Goal: Transaction & Acquisition: Purchase product/service

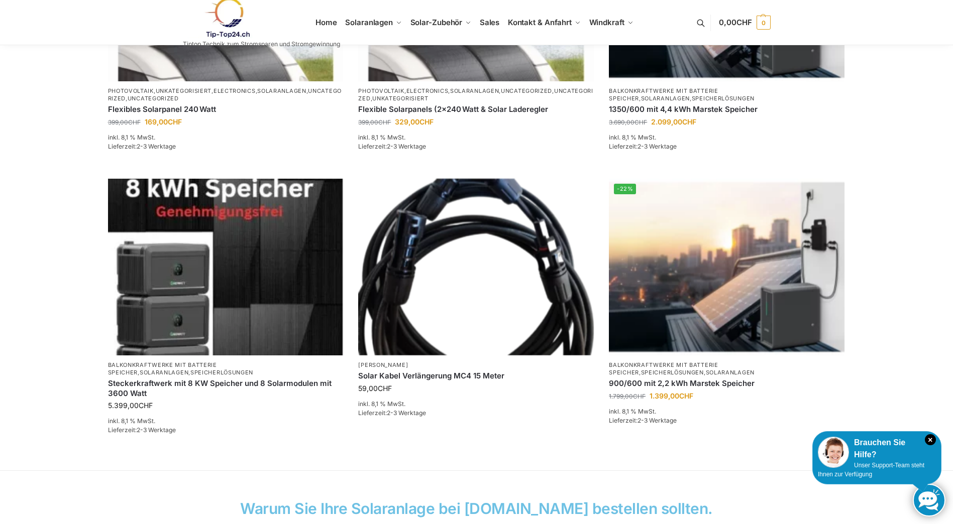
scroll to position [160, 0]
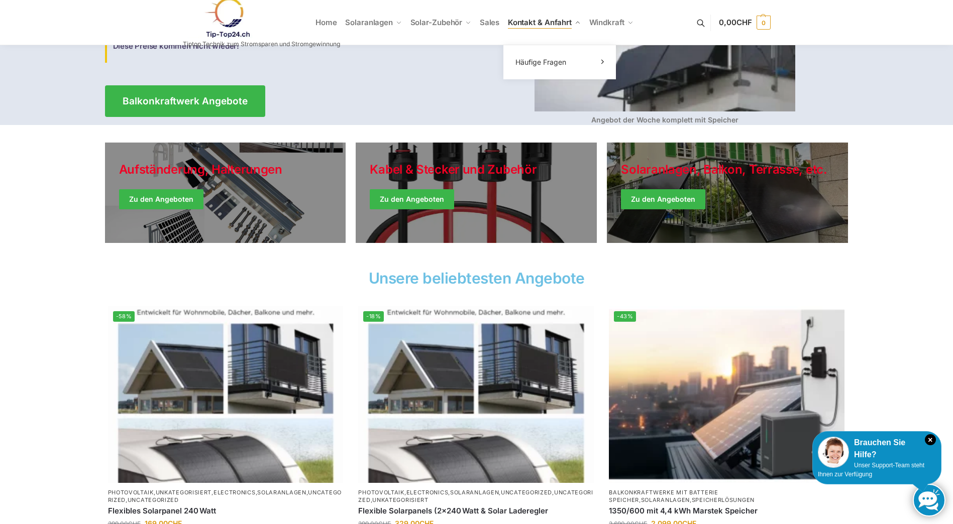
click at [523, 23] on span "Kontakt & Anfahrt" at bounding box center [540, 23] width 64 height 10
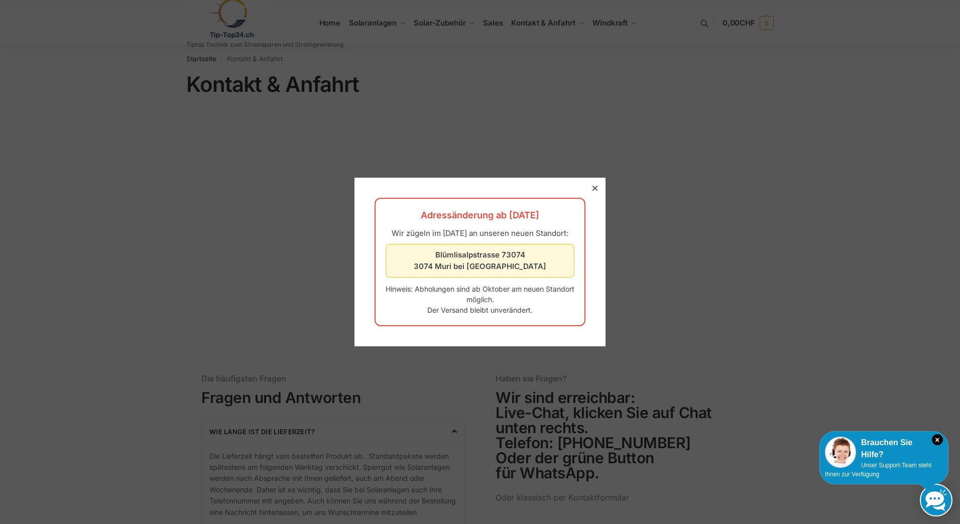
click at [605, 25] on div at bounding box center [480, 262] width 960 height 524
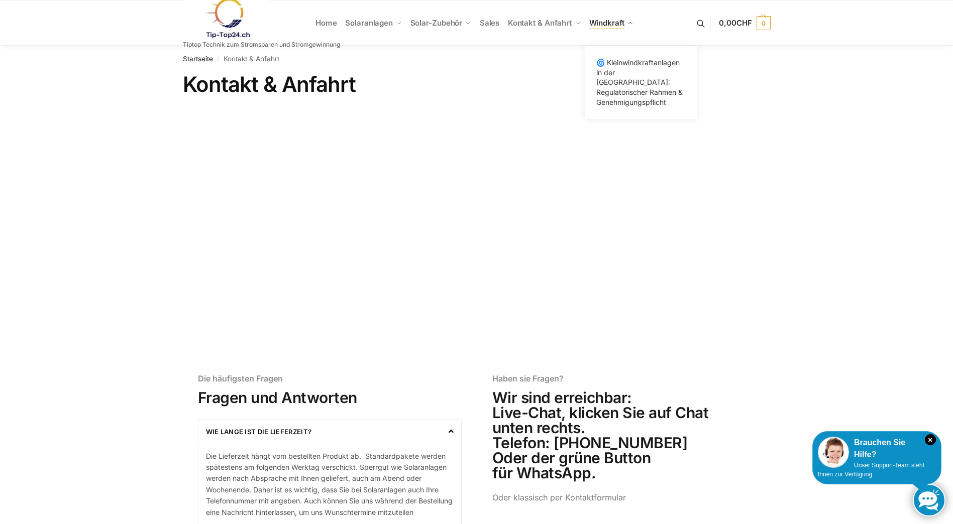
click at [614, 29] on link "Windkraft" at bounding box center [611, 23] width 53 height 45
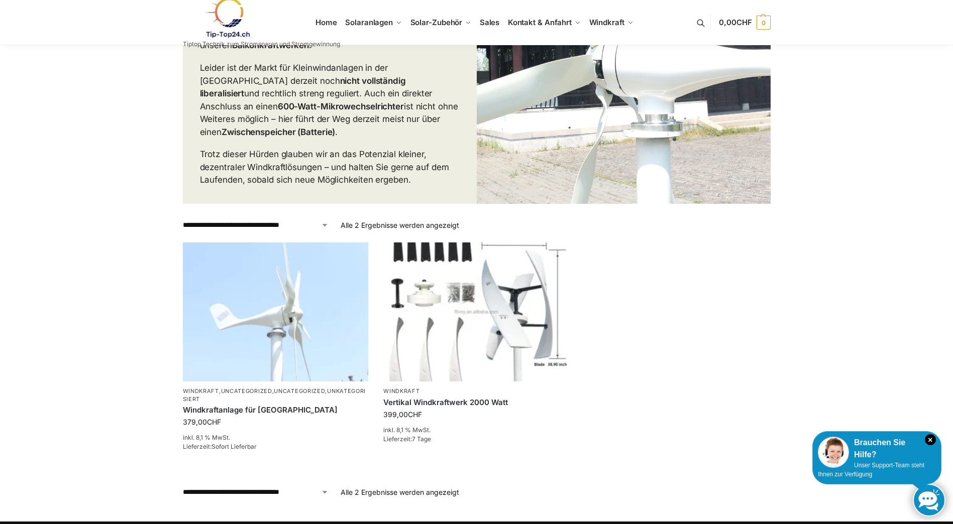
scroll to position [201, 0]
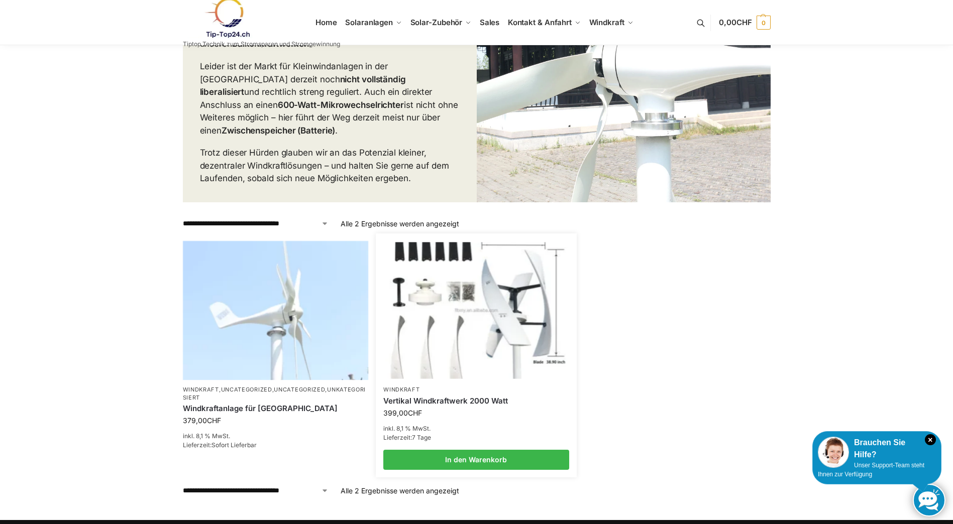
click at [443, 389] on p "Windkraft" at bounding box center [476, 390] width 186 height 8
click at [458, 462] on link "In den Warenkorb" at bounding box center [476, 460] width 186 height 20
click at [462, 316] on img at bounding box center [476, 310] width 182 height 137
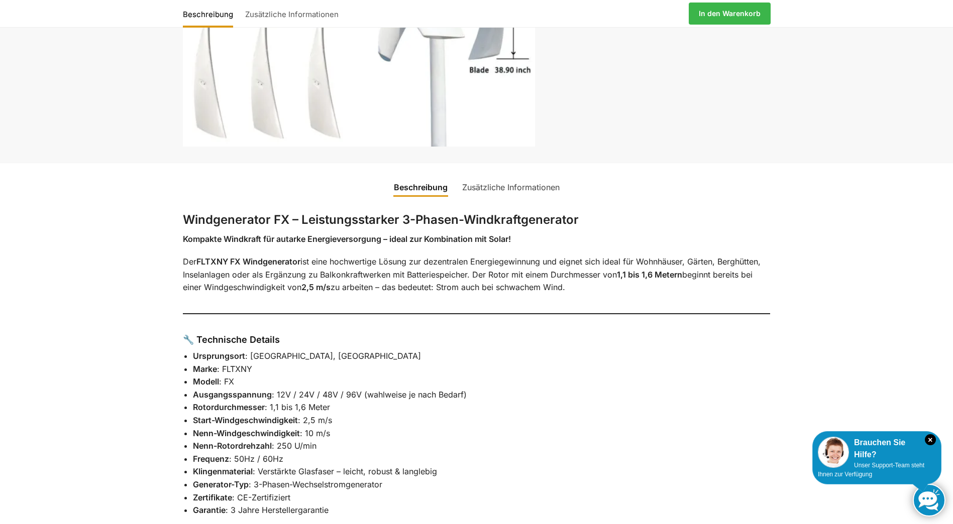
scroll to position [301, 0]
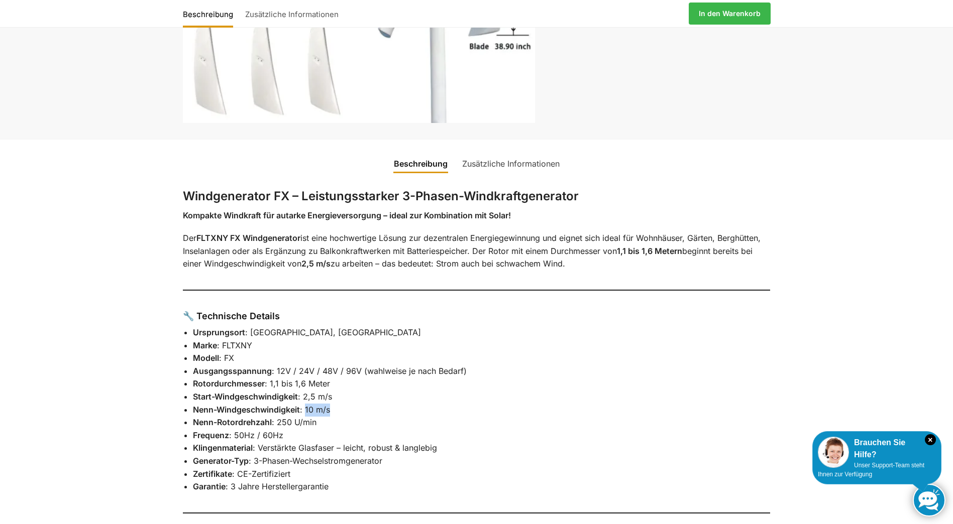
drag, startPoint x: 306, startPoint y: 409, endPoint x: 334, endPoint y: 407, distance: 28.2
click at [334, 407] on li "Nenn-Windgeschwindigkeit : 10 m/s" at bounding box center [482, 410] width 578 height 13
drag, startPoint x: 334, startPoint y: 407, endPoint x: 323, endPoint y: 403, distance: 11.3
click at [323, 404] on li "Nenn-Windgeschwindigkeit : 10 m/s" at bounding box center [482, 410] width 578 height 13
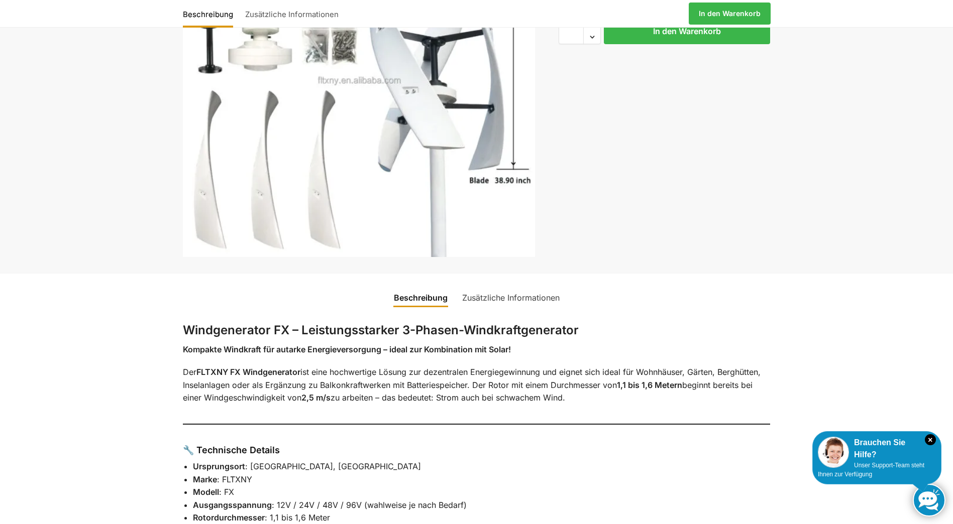
scroll to position [151, 0]
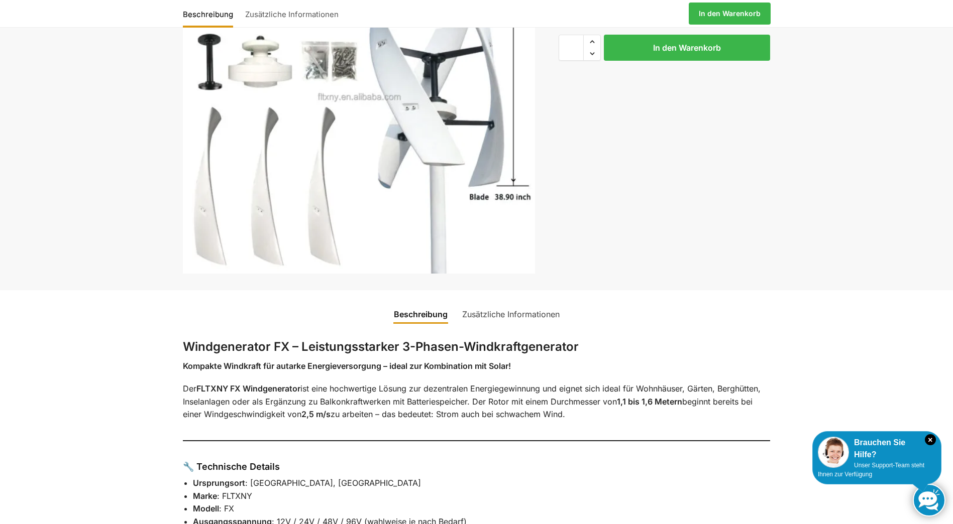
click at [482, 311] on link "Zusätzliche Informationen" at bounding box center [510, 314] width 109 height 24
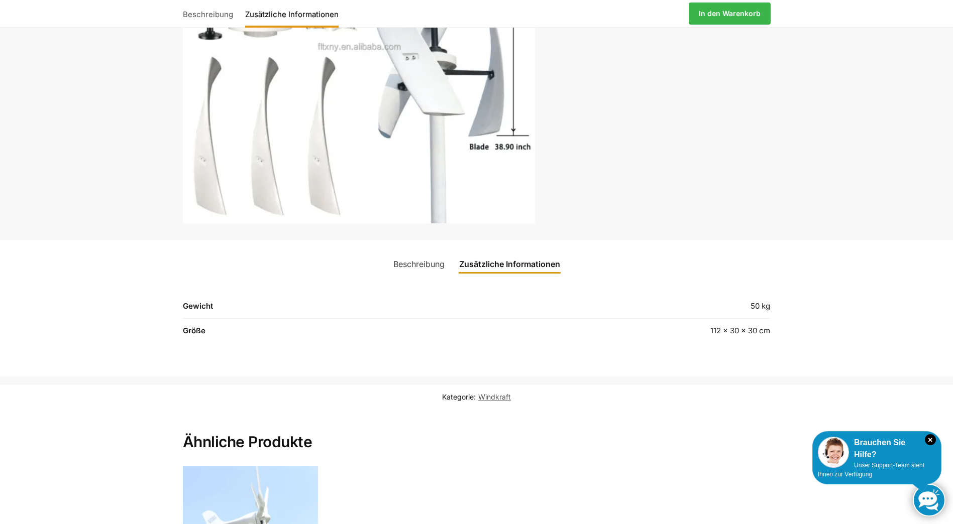
scroll to position [100, 0]
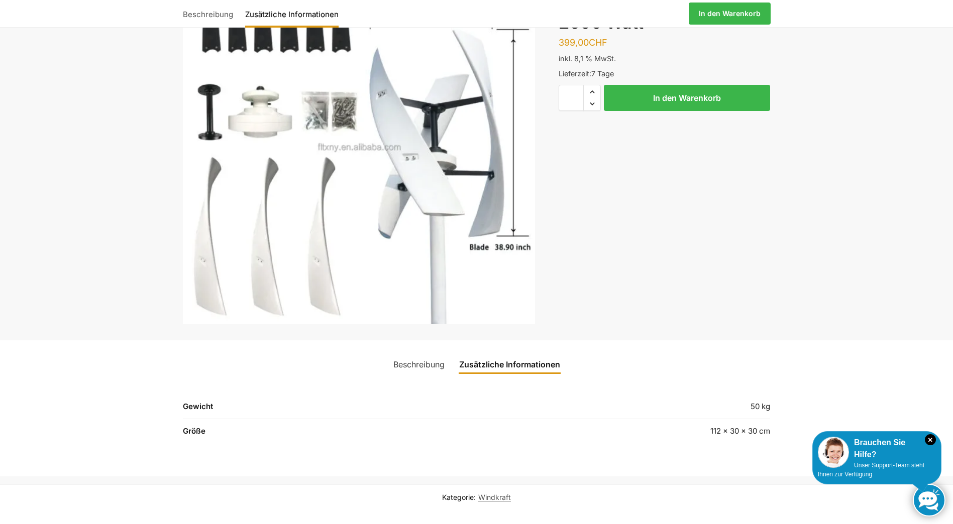
click at [410, 364] on link "Beschreibung" at bounding box center [418, 365] width 63 height 24
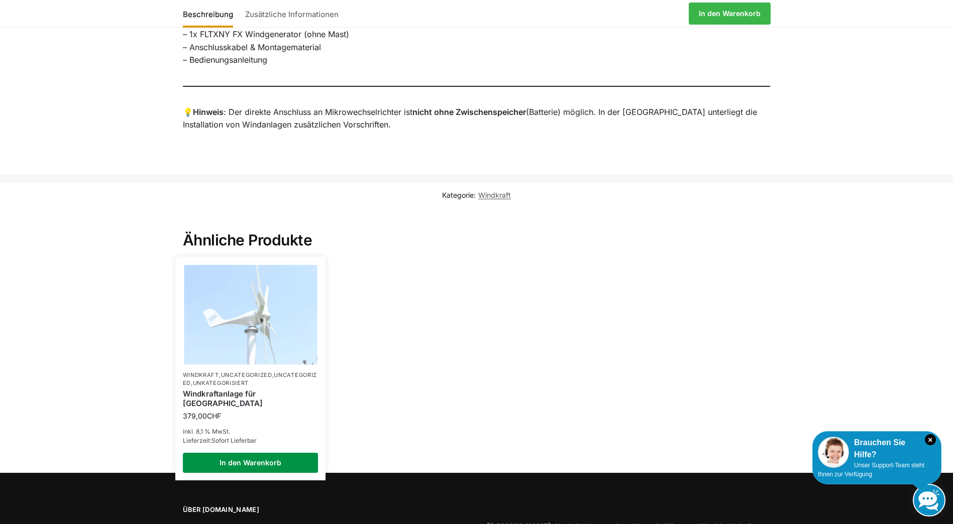
scroll to position [1020, 0]
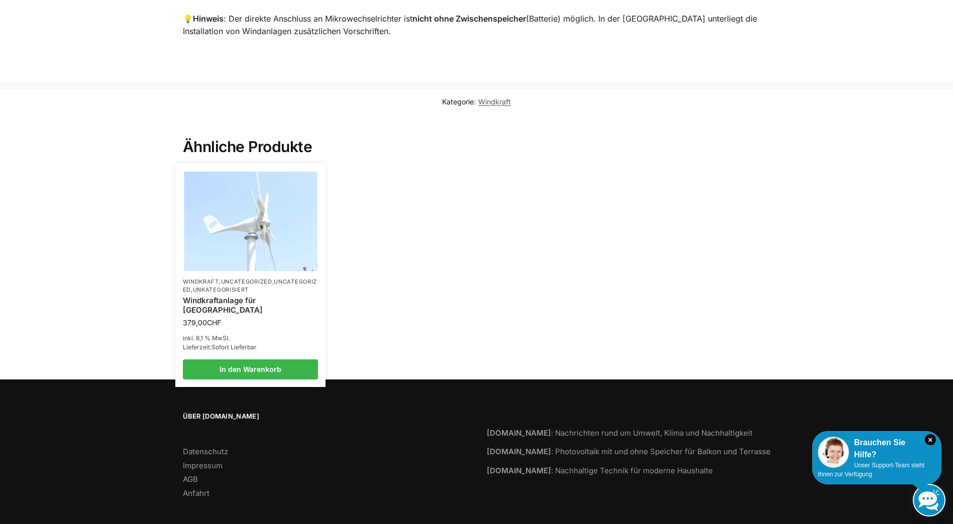
click at [288, 294] on div "Windkraftanlage für Garten Terrasse" at bounding box center [251, 306] width 136 height 24
click at [255, 256] on img at bounding box center [250, 222] width 133 height 100
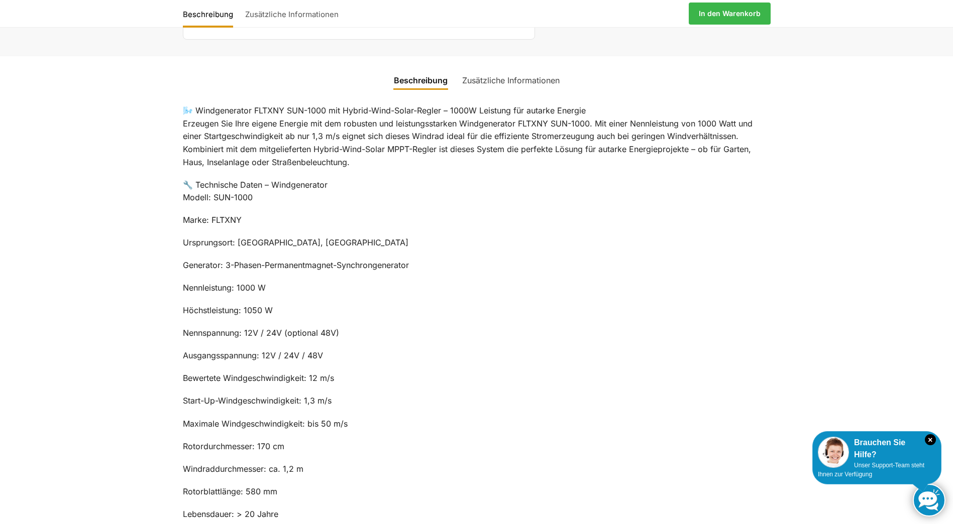
scroll to position [452, 0]
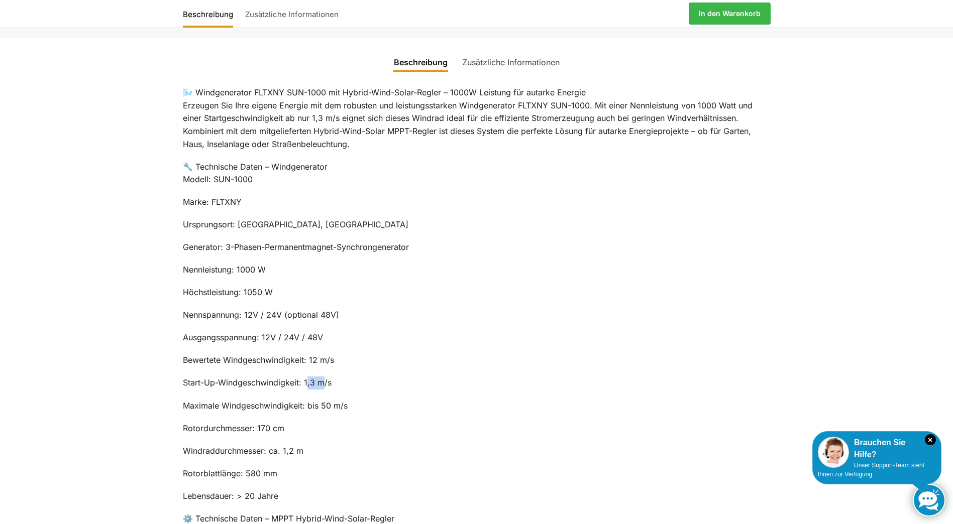
drag, startPoint x: 309, startPoint y: 384, endPoint x: 321, endPoint y: 389, distance: 13.1
click at [321, 389] on p "Start-Up-Windgeschwindigkeit: 1,3 m/s" at bounding box center [477, 383] width 588 height 13
click at [287, 370] on div "🌬️ Windgenerator FLTXNY SUN-1000 mit Hybrid-Wind-Solar-Regler – 1000W Leistung …" at bounding box center [477, 470] width 630 height 793
click at [285, 362] on p "Bewertete Windgeschwindigkeit: 12 m/s" at bounding box center [477, 360] width 588 height 13
drag, startPoint x: 314, startPoint y: 359, endPoint x: 332, endPoint y: 359, distance: 18.6
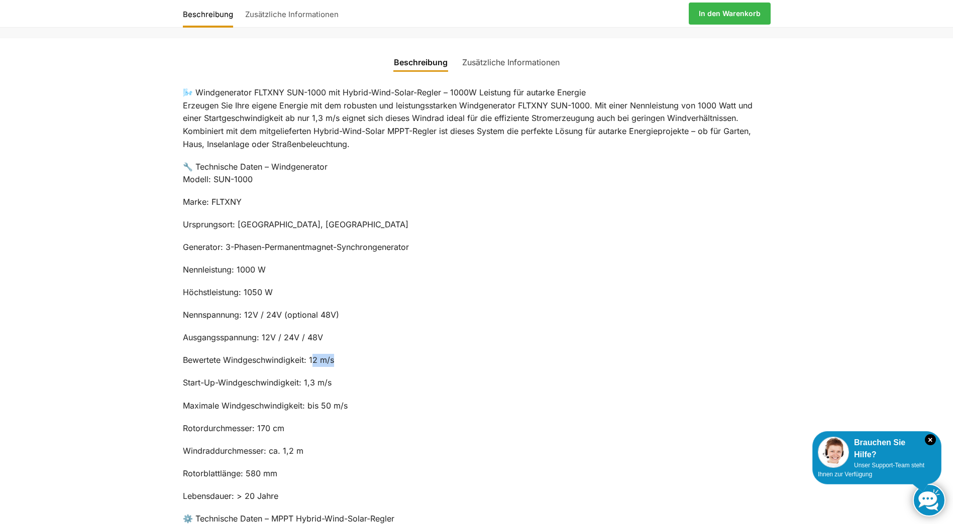
click at [332, 359] on p "Bewertete Windgeschwindigkeit: 12 m/s" at bounding box center [477, 360] width 588 height 13
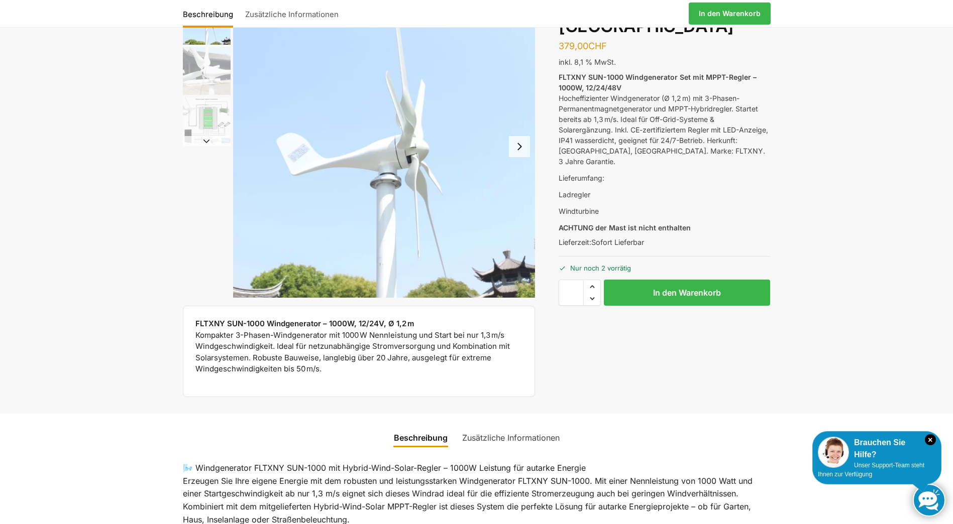
scroll to position [50, 0]
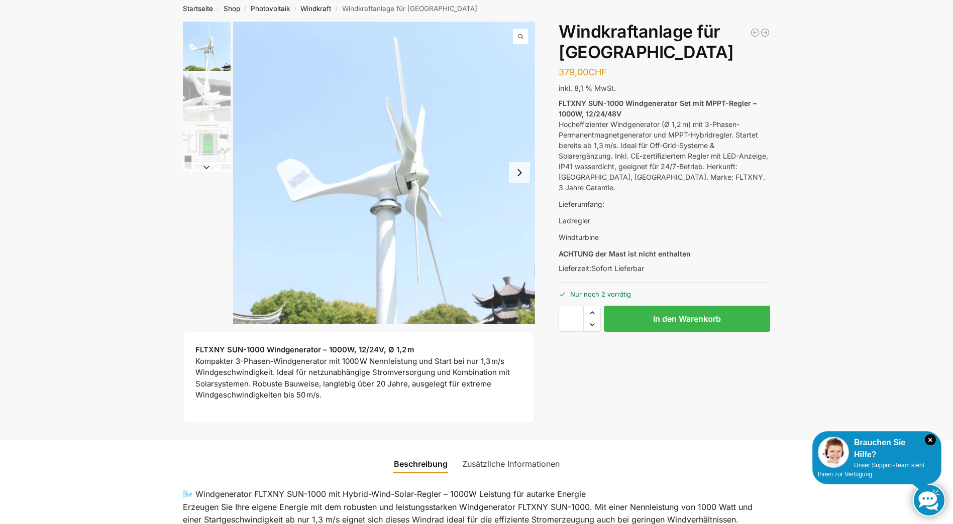
click at [514, 170] on button "Next slide" at bounding box center [519, 172] width 21 height 21
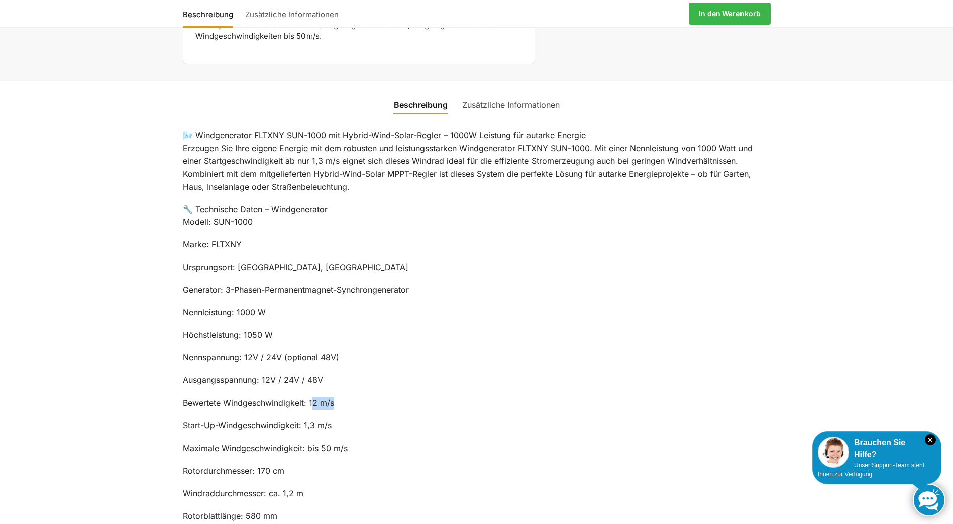
scroll to position [452, 0]
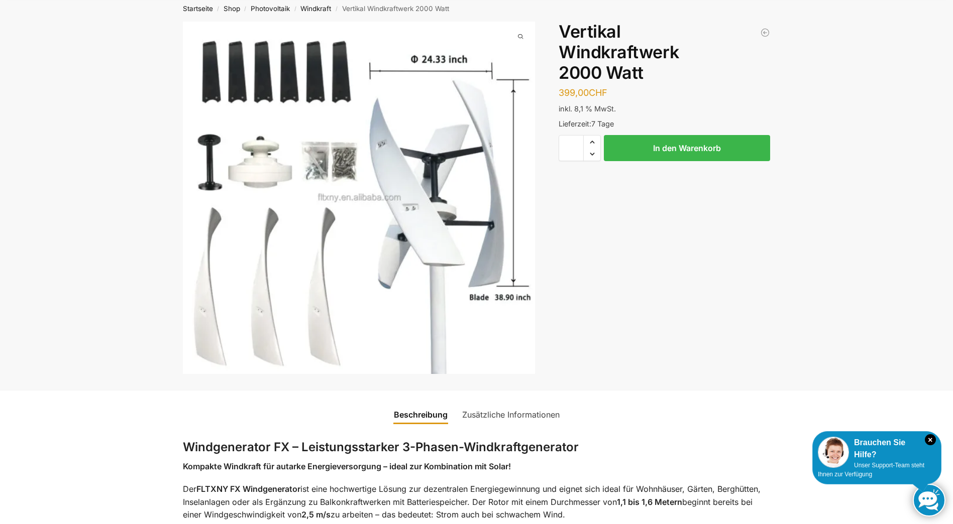
scroll to position [15, 0]
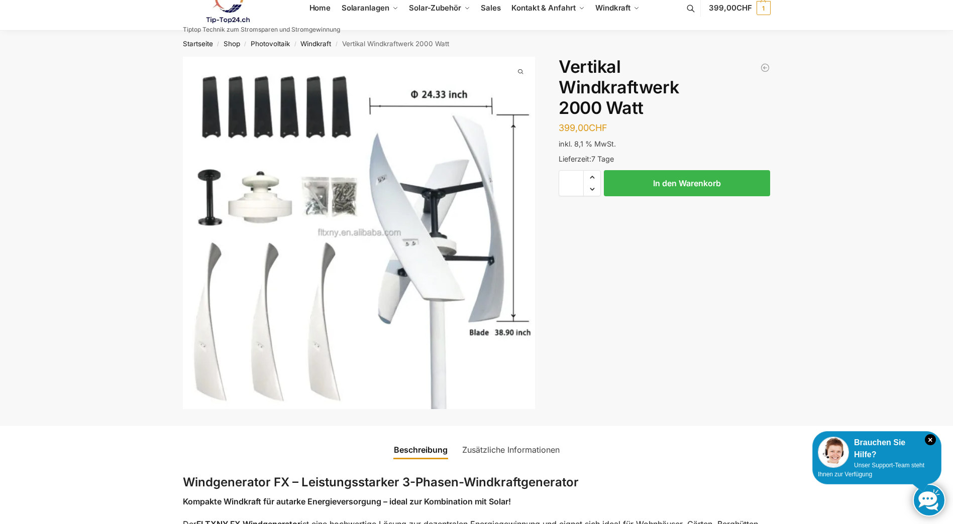
click at [351, 243] on img "1 / 1" at bounding box center [359, 233] width 353 height 353
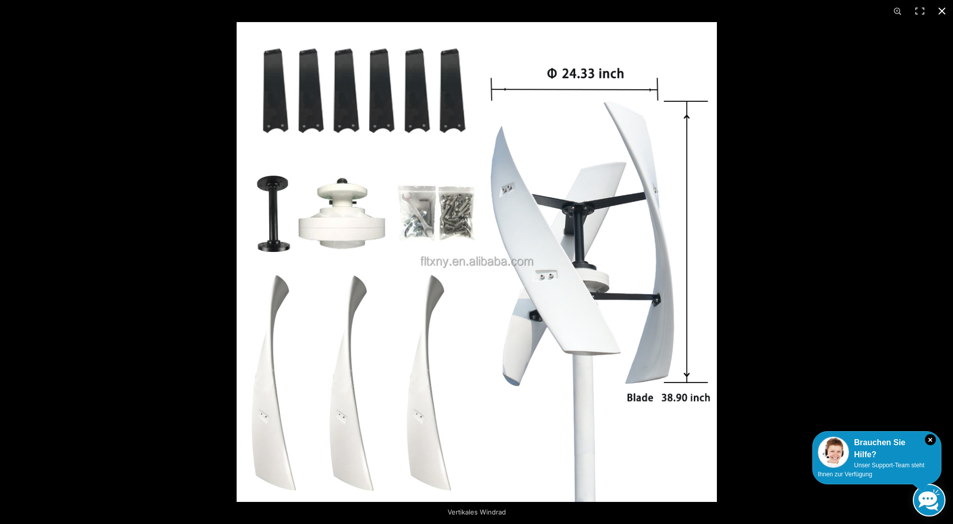
click at [940, 14] on button "Close (Esc)" at bounding box center [942, 11] width 22 height 22
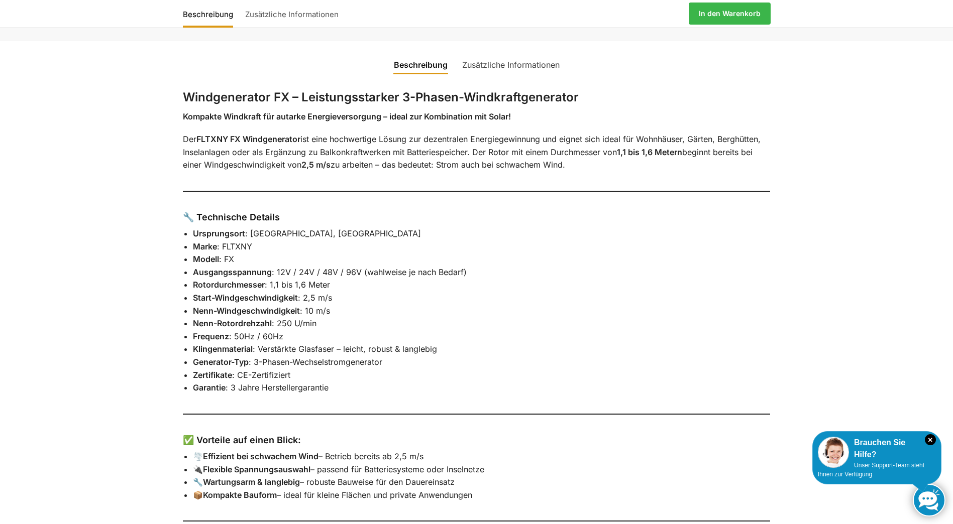
scroll to position [417, 0]
